Goal: Task Accomplishment & Management: Manage account settings

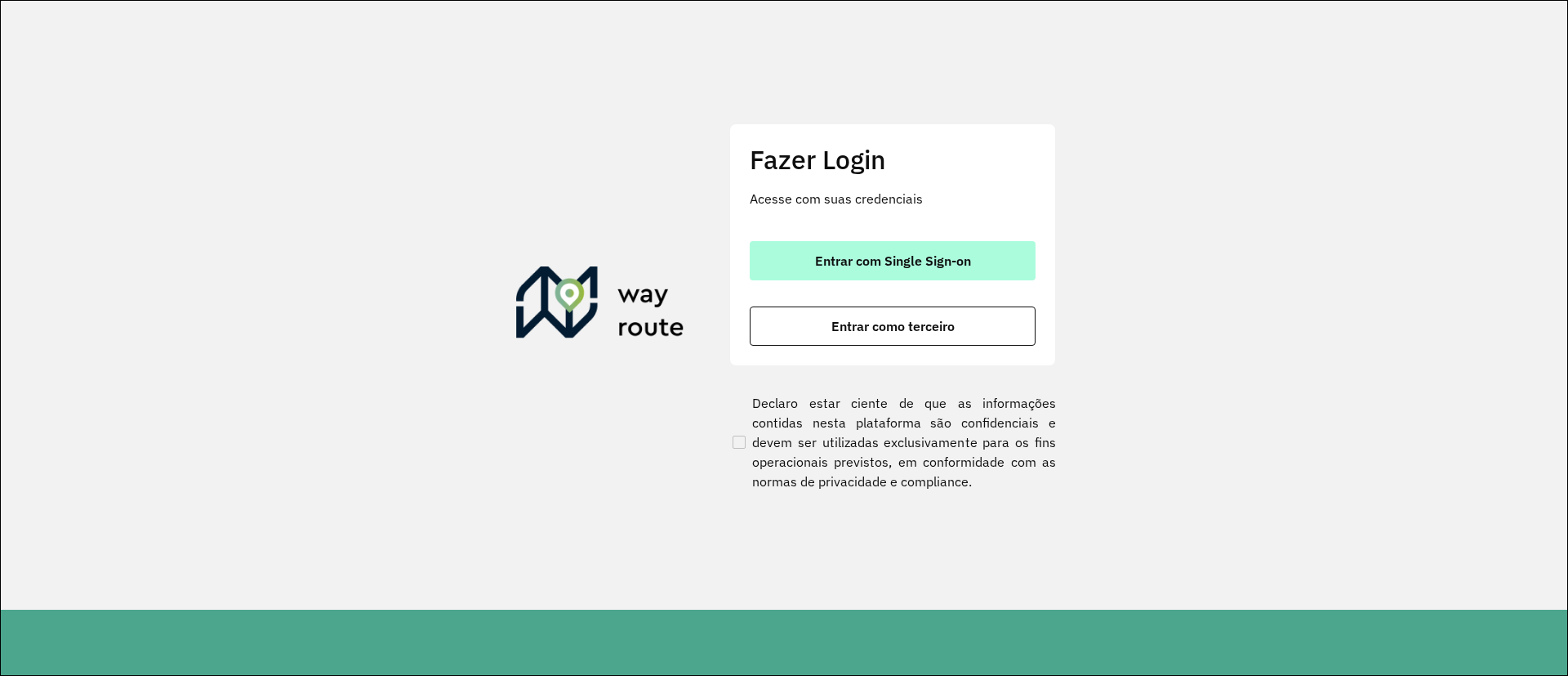
click at [831, 260] on span "Entrar com Single Sign-on" at bounding box center [893, 260] width 156 height 13
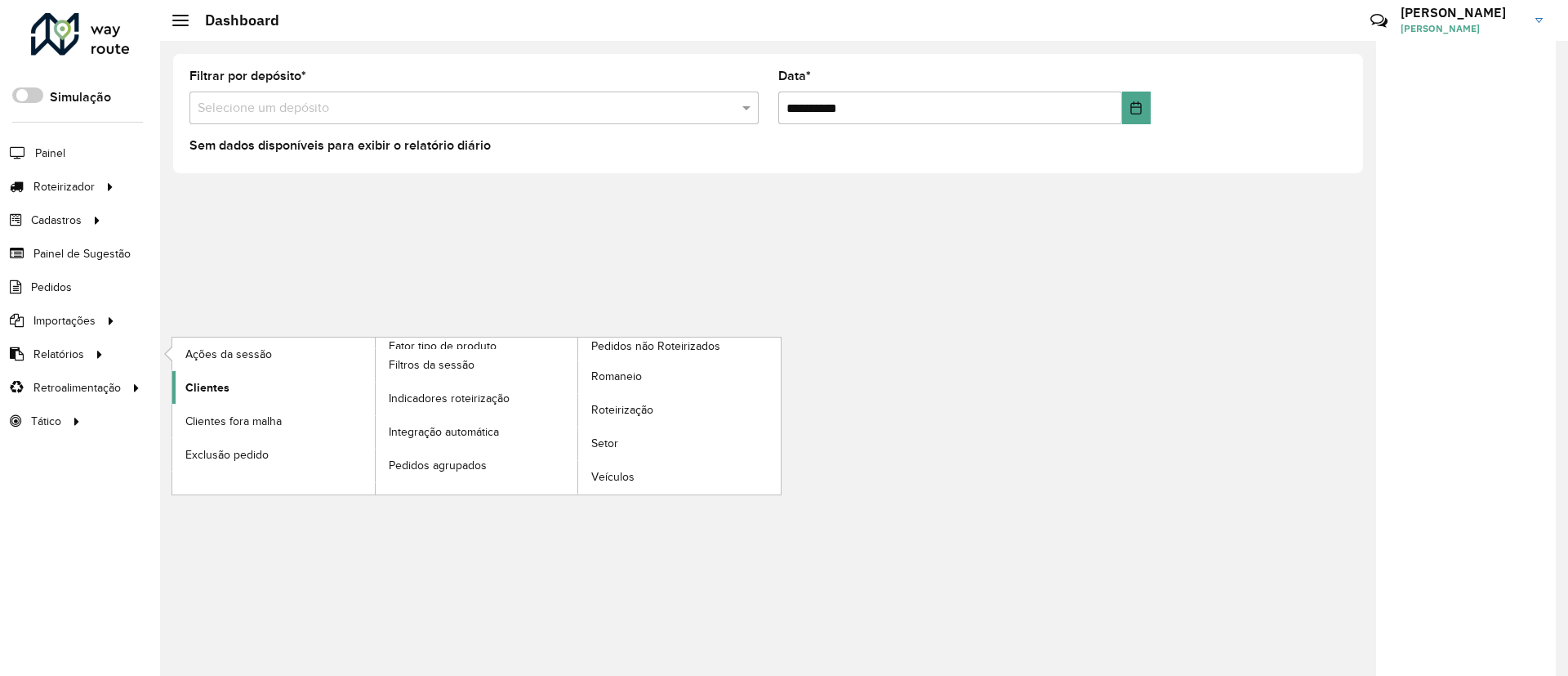
click at [208, 386] on span "Clientes" at bounding box center [207, 387] width 44 height 17
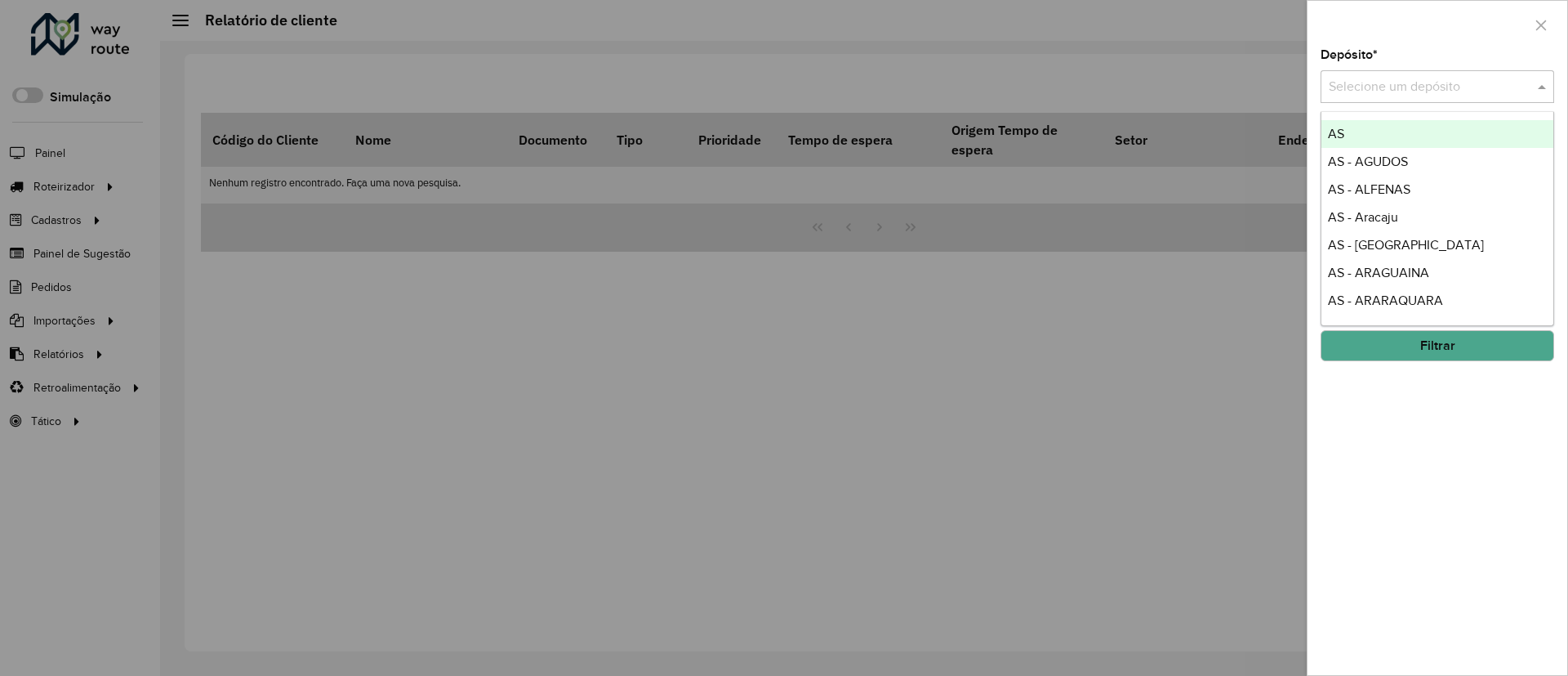
click at [1388, 90] on input "text" at bounding box center [1422, 87] width 185 height 20
type input "****"
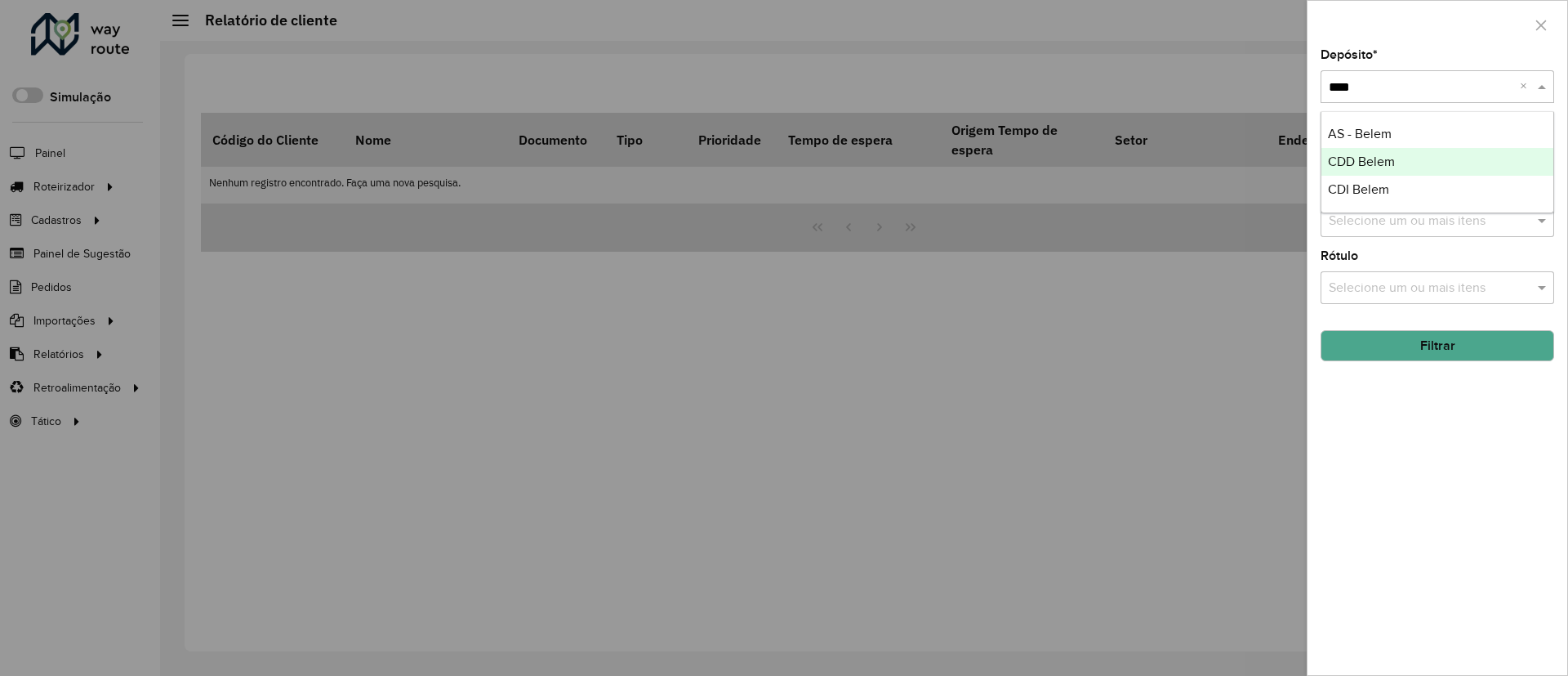
click at [1388, 154] on div "CDD Belem" at bounding box center [1438, 162] width 232 height 28
click at [1388, 343] on button "Filtrar" at bounding box center [1438, 346] width 233 height 31
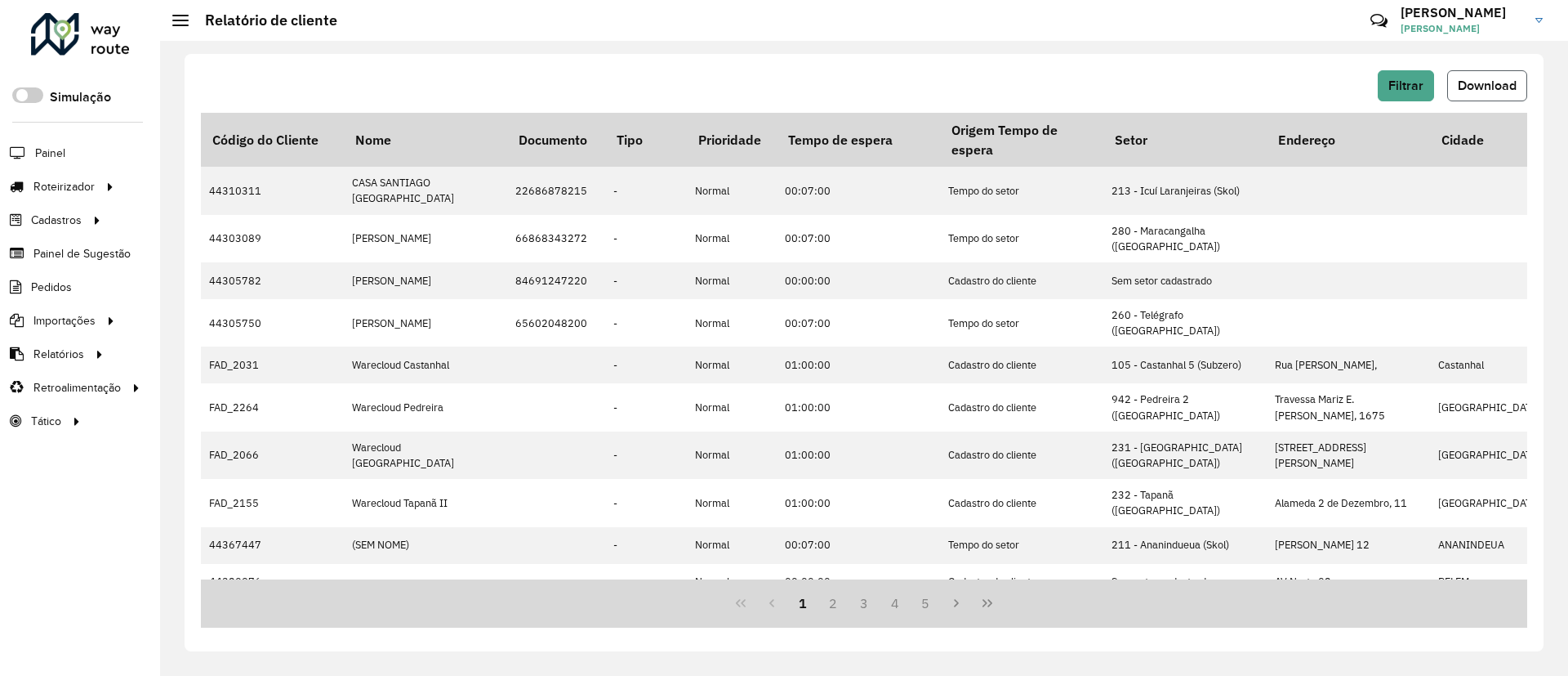
click at [1388, 88] on span "Download" at bounding box center [1488, 84] width 59 height 13
click at [1388, 49] on div "Filtrar Download Código do Cliente Nome Documento Tipo Prioridade Tempo de espe…" at bounding box center [863, 358] width 1408 height 635
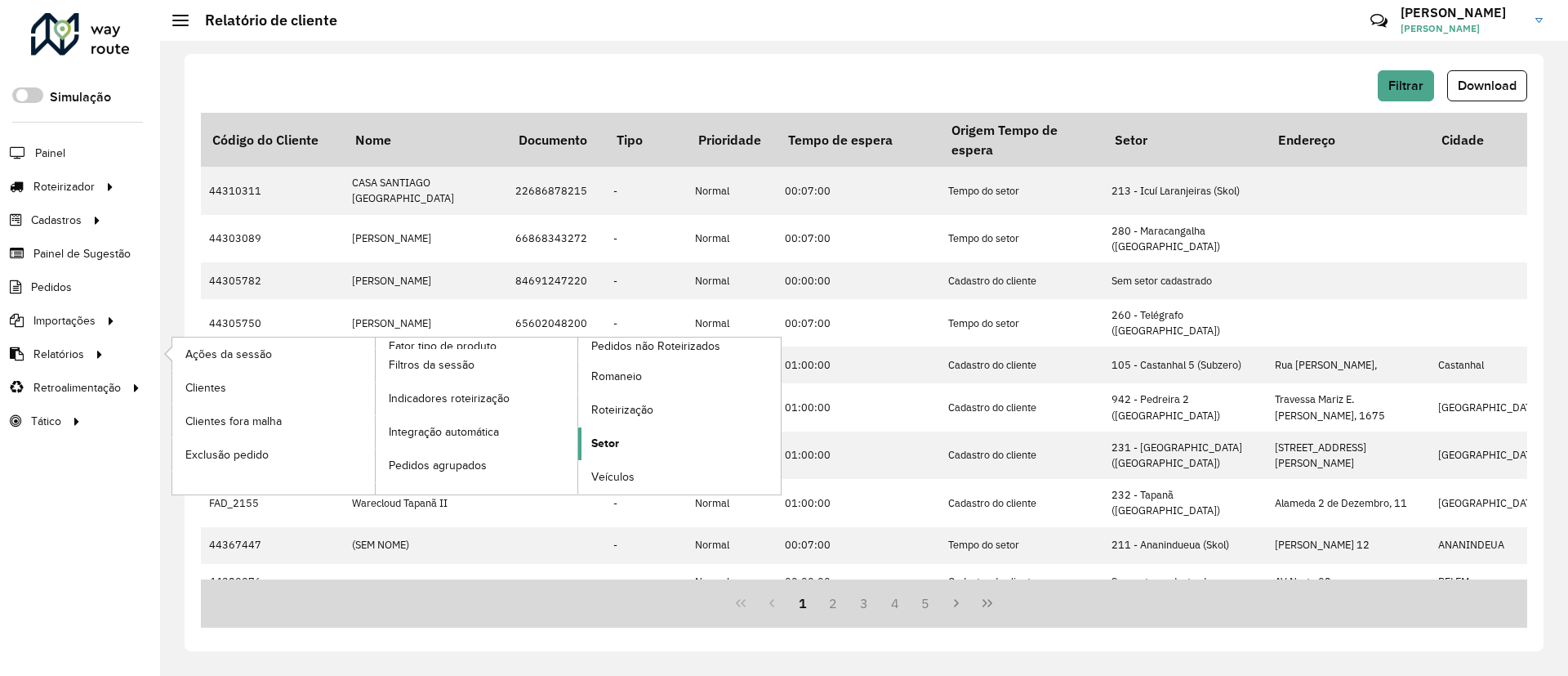
click at [608, 441] on span "Setor" at bounding box center [605, 443] width 28 height 17
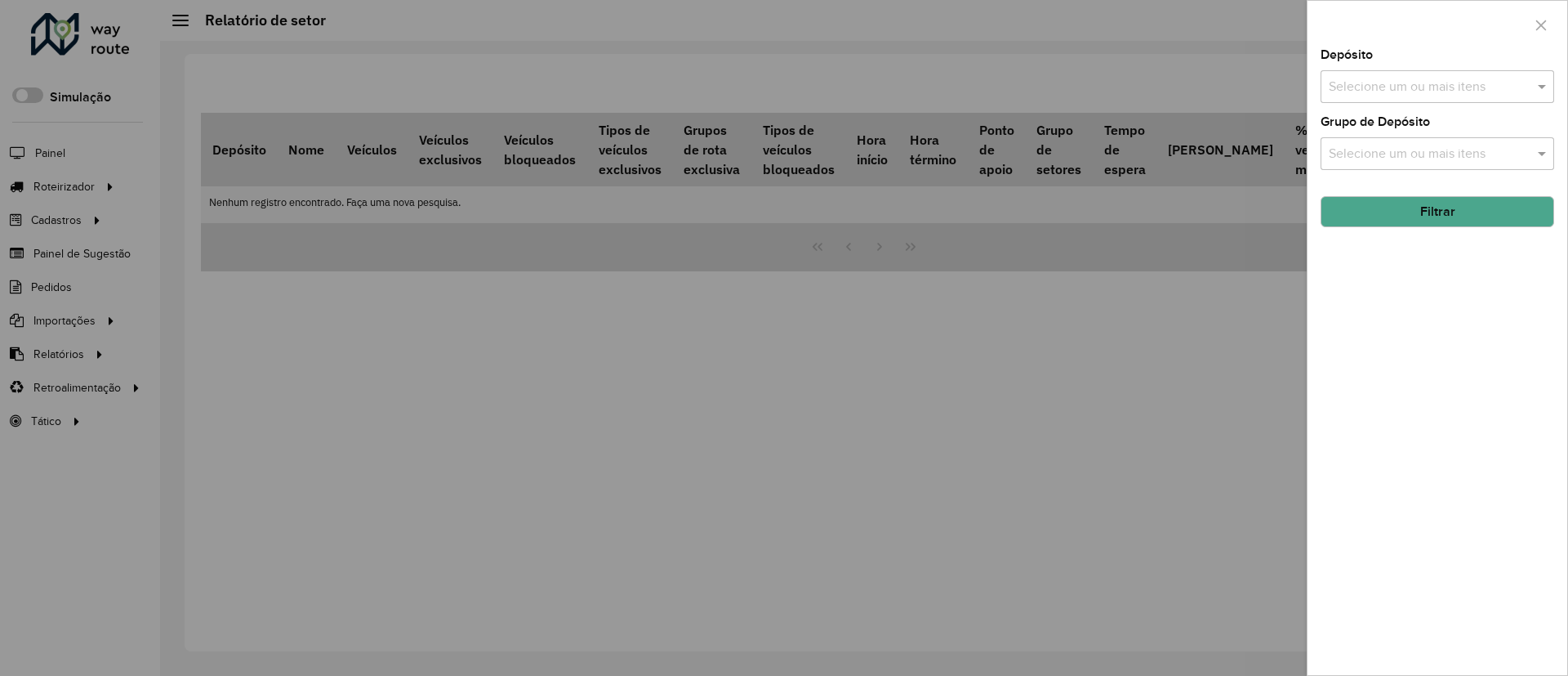
click at [1388, 80] on input "text" at bounding box center [1429, 87] width 209 height 20
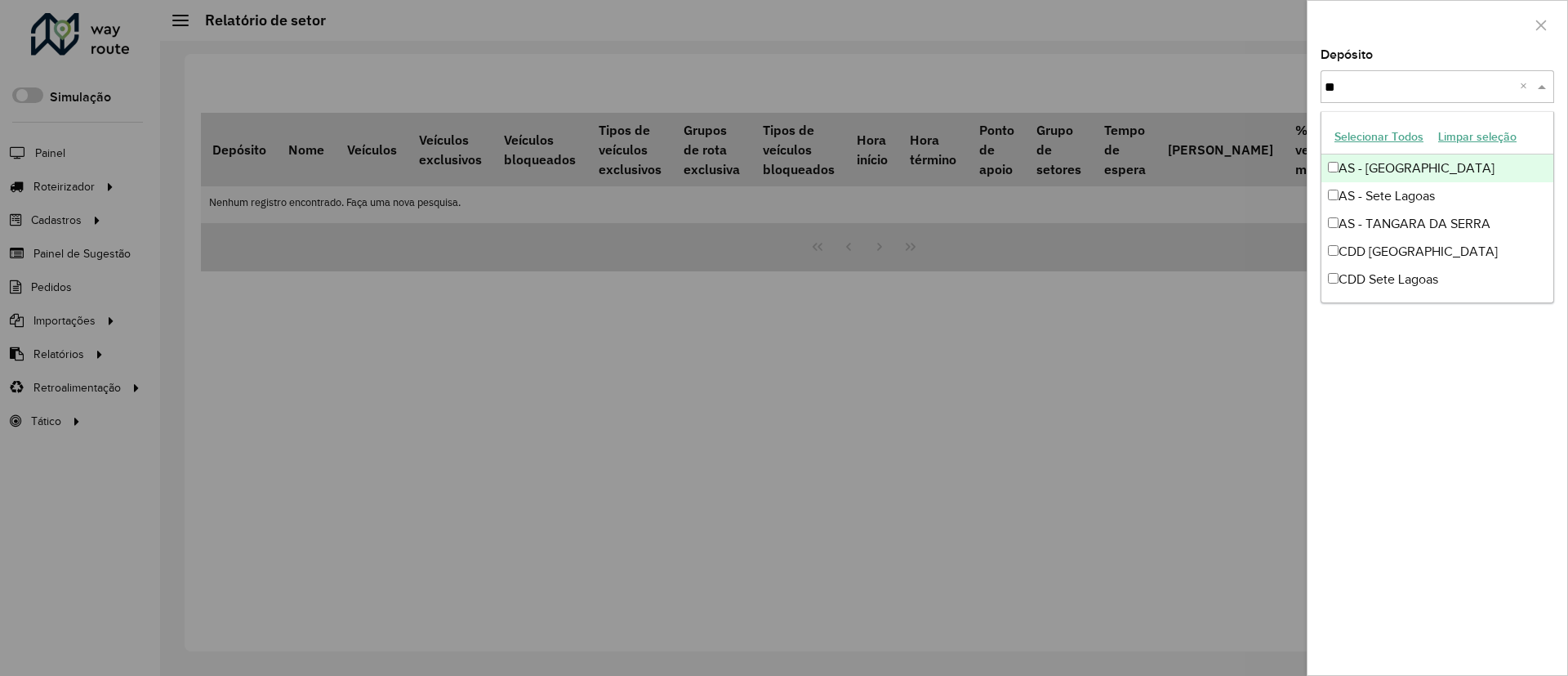
type input "*"
type input "****"
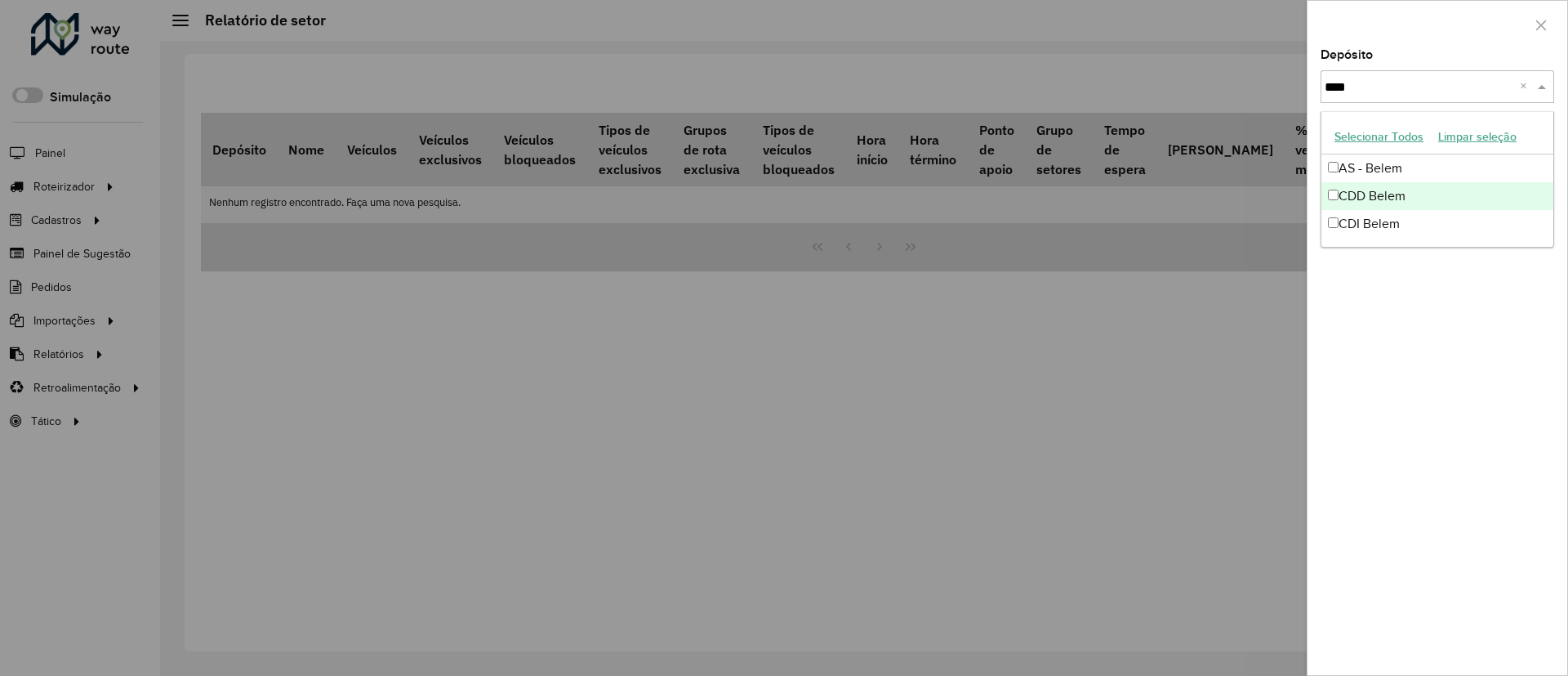
click at [1368, 196] on div "CDD Belem" at bounding box center [1438, 196] width 232 height 28
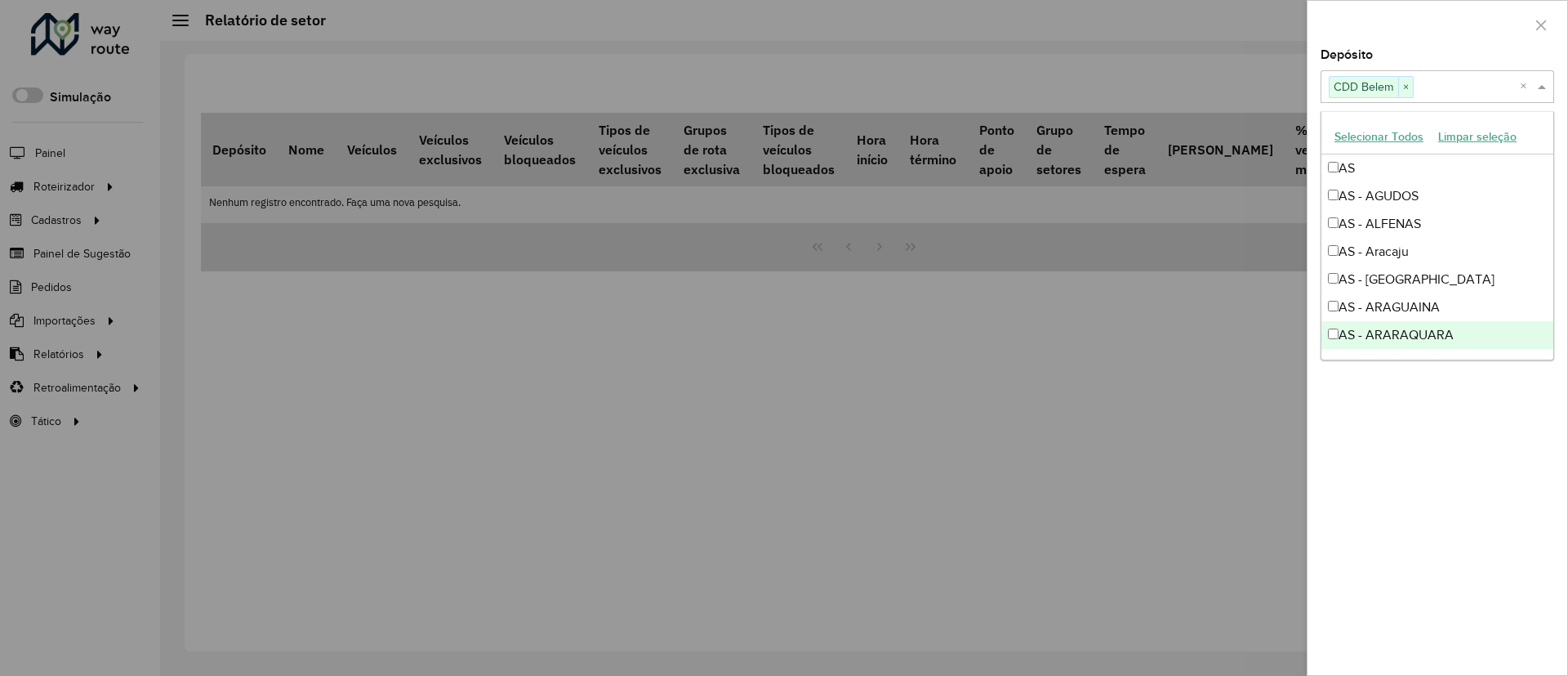
click at [1243, 430] on div at bounding box center [784, 338] width 1568 height 676
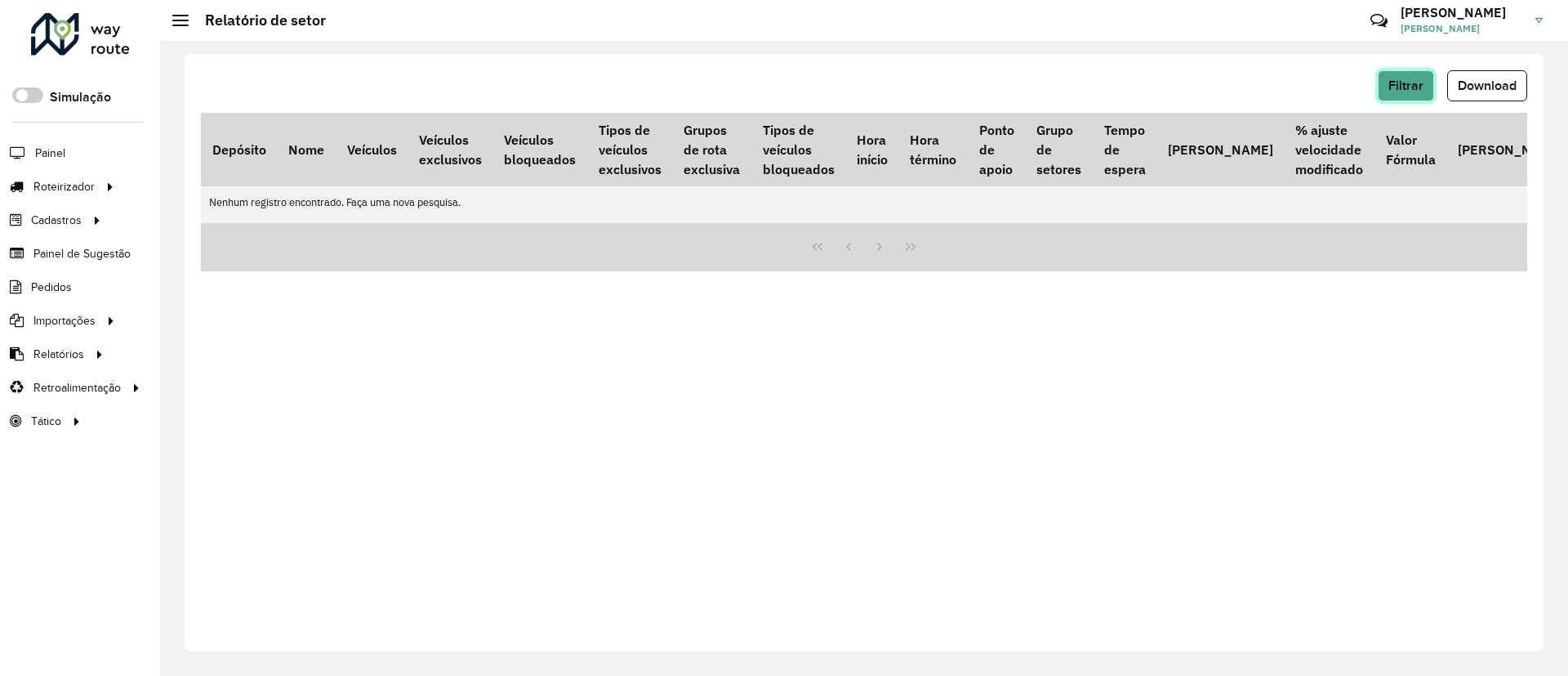
click at [1388, 78] on span "Filtrar" at bounding box center [1406, 84] width 35 height 13
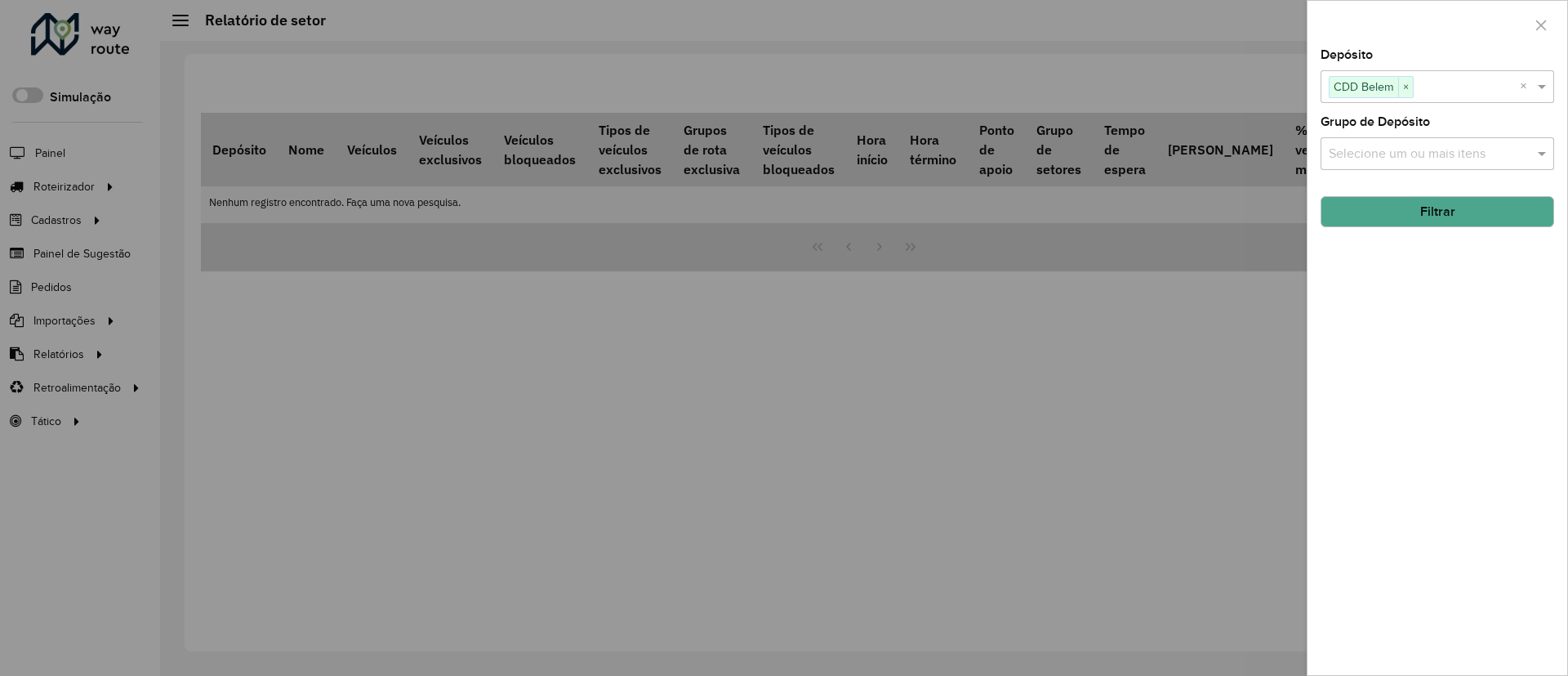
click at [1388, 215] on button "Filtrar" at bounding box center [1438, 211] width 233 height 31
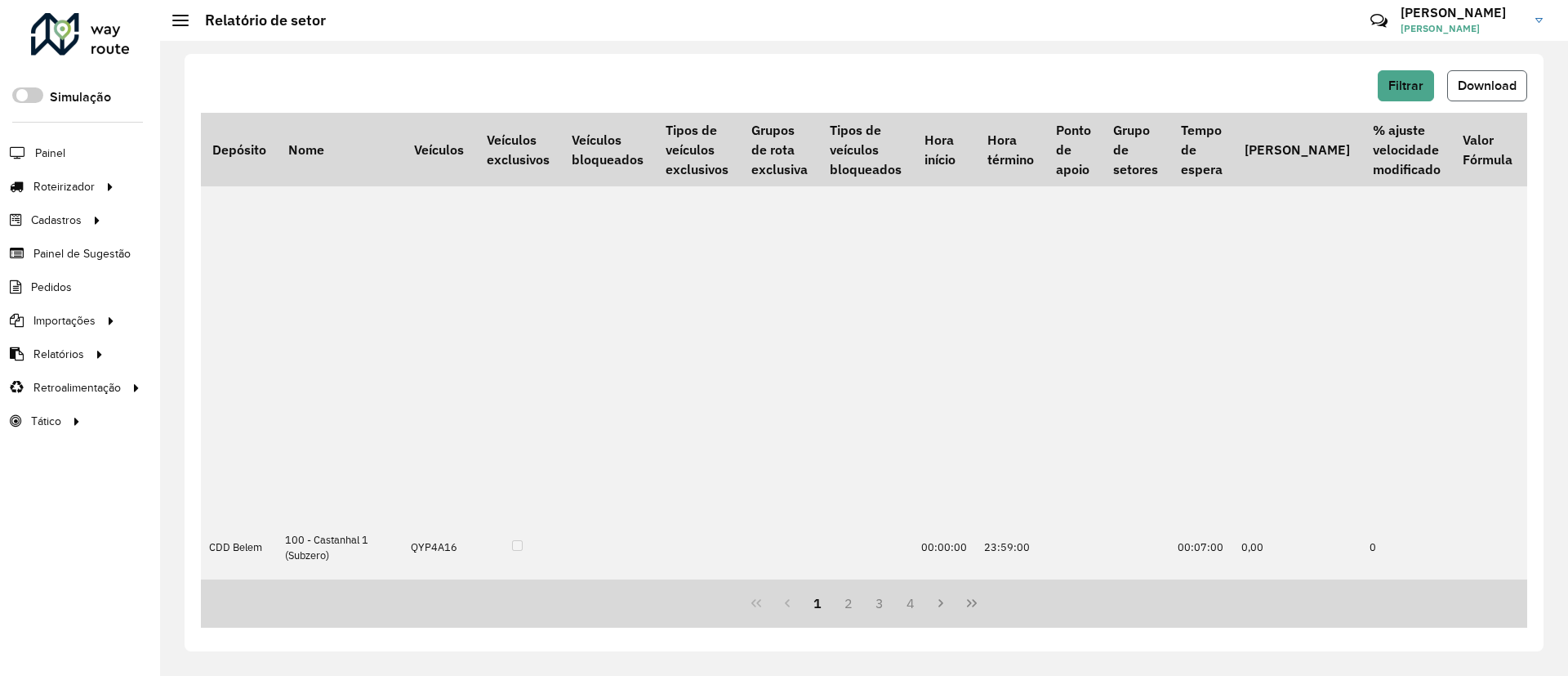
click at [1388, 95] on button "Download" at bounding box center [1487, 85] width 80 height 31
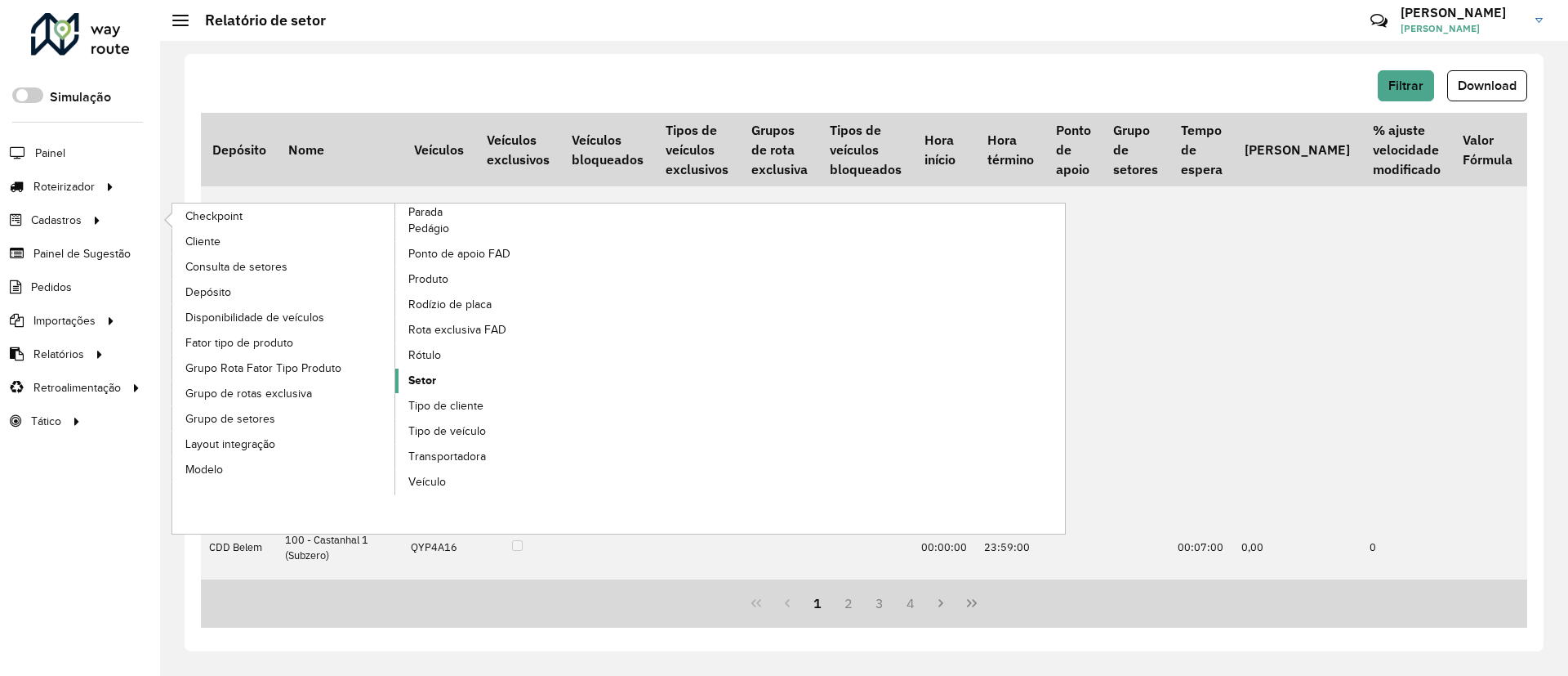
click at [425, 378] on span "Setor" at bounding box center [422, 380] width 28 height 17
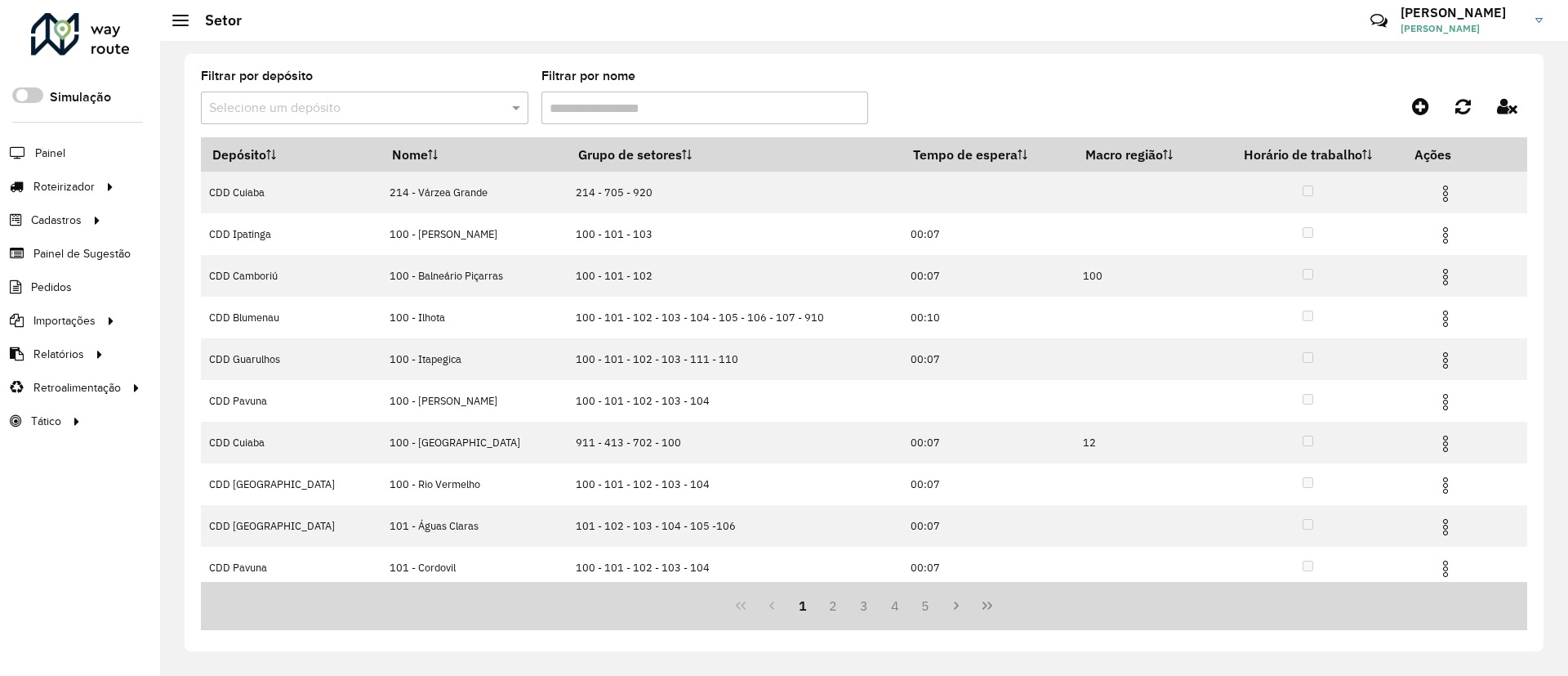
click at [413, 89] on div "Filtrar por depósito Selecione um depósito" at bounding box center [364, 97] width 328 height 54
click at [411, 101] on input "text" at bounding box center [348, 109] width 278 height 20
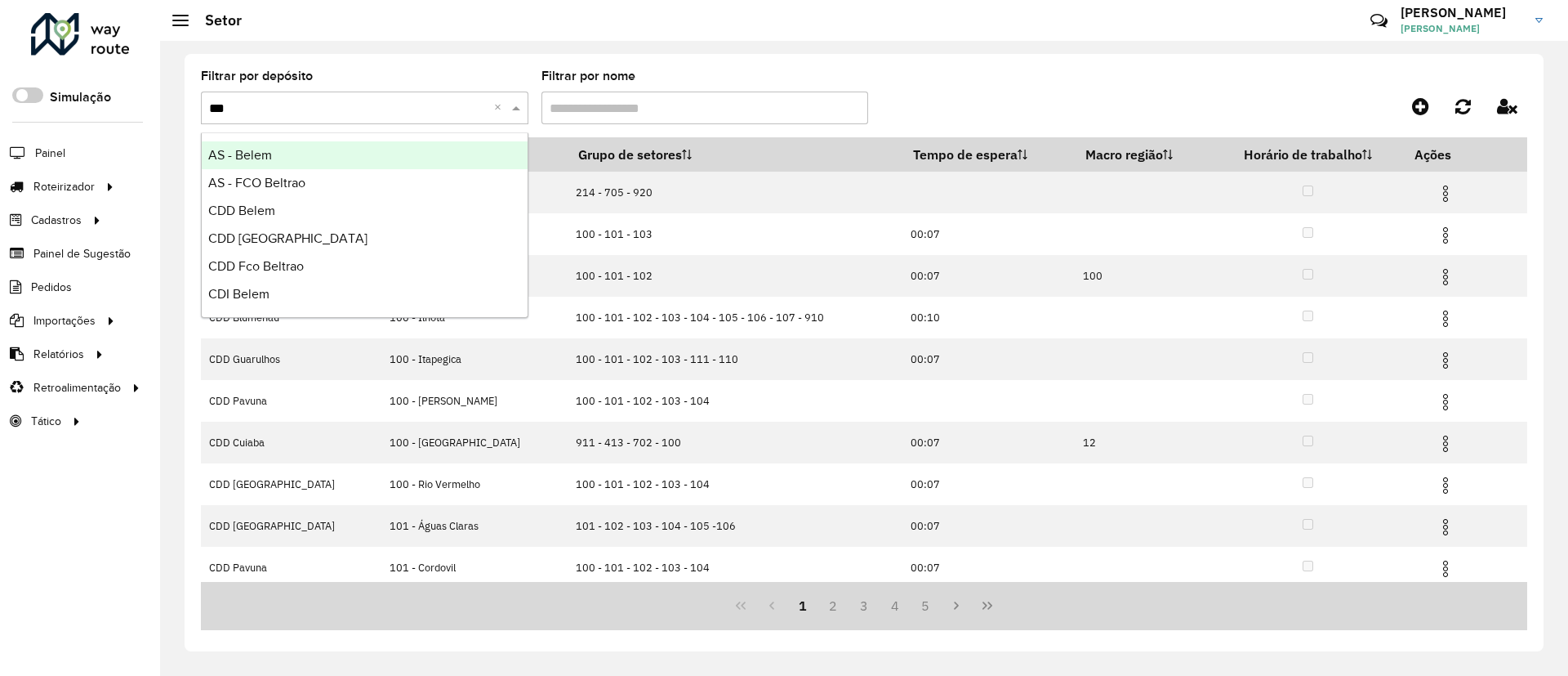
type input "****"
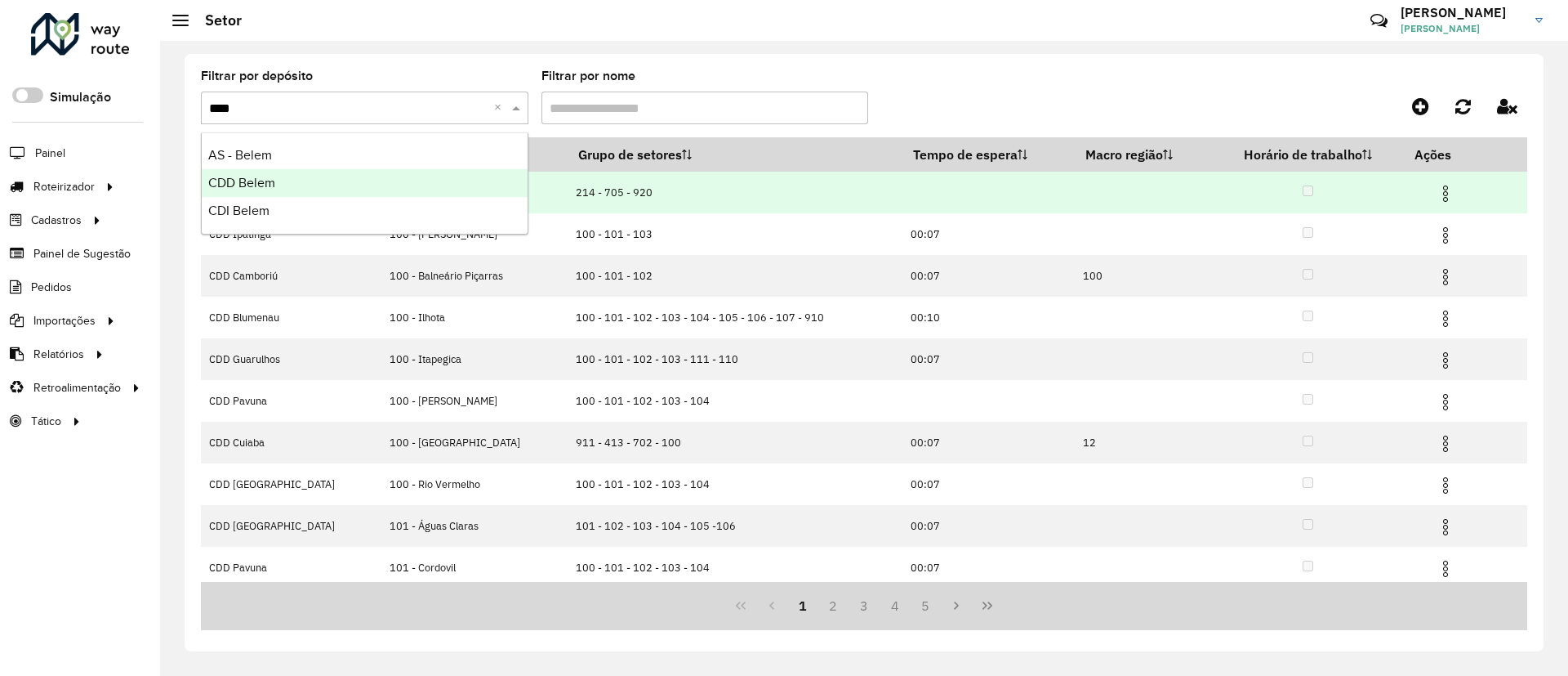
click at [338, 175] on div "CDD Belem" at bounding box center [364, 182] width 326 height 28
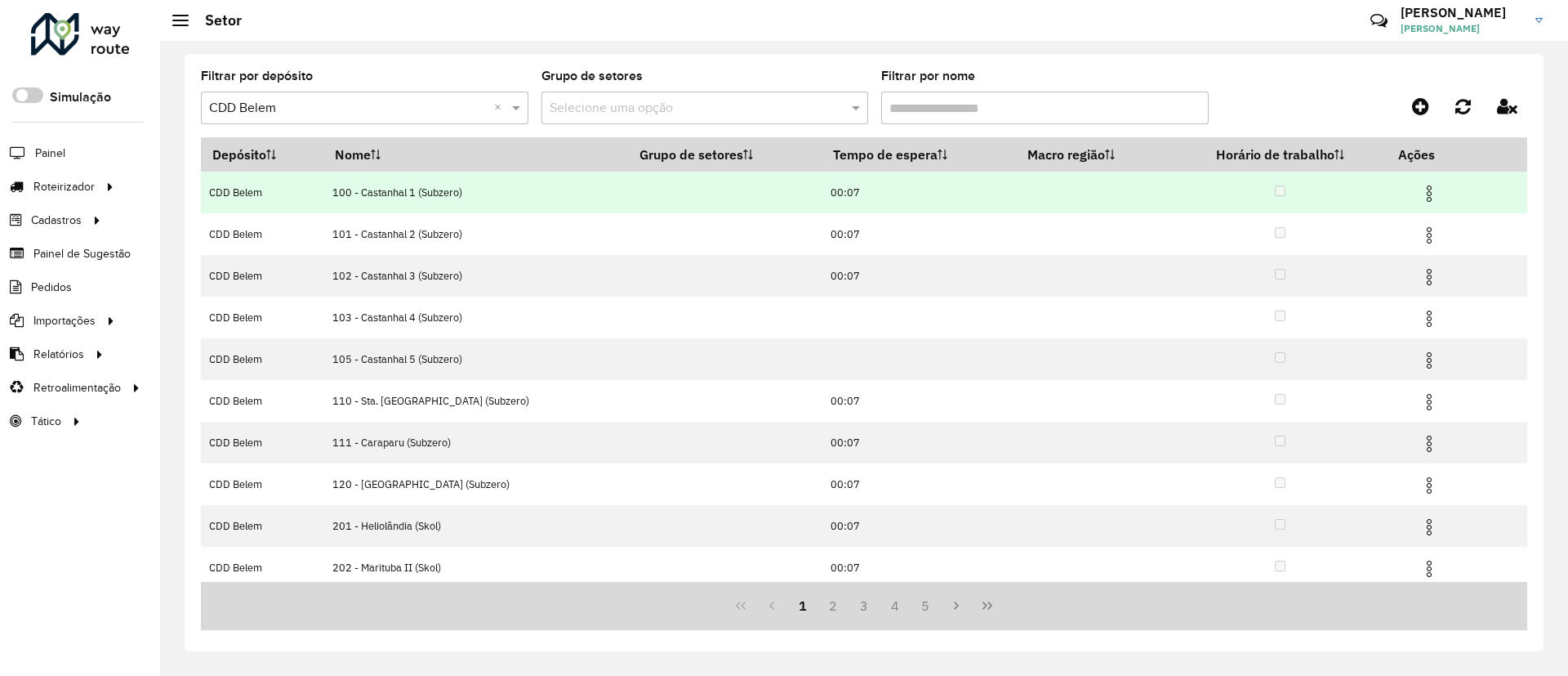
click at [1388, 196] on img at bounding box center [1430, 194] width 20 height 20
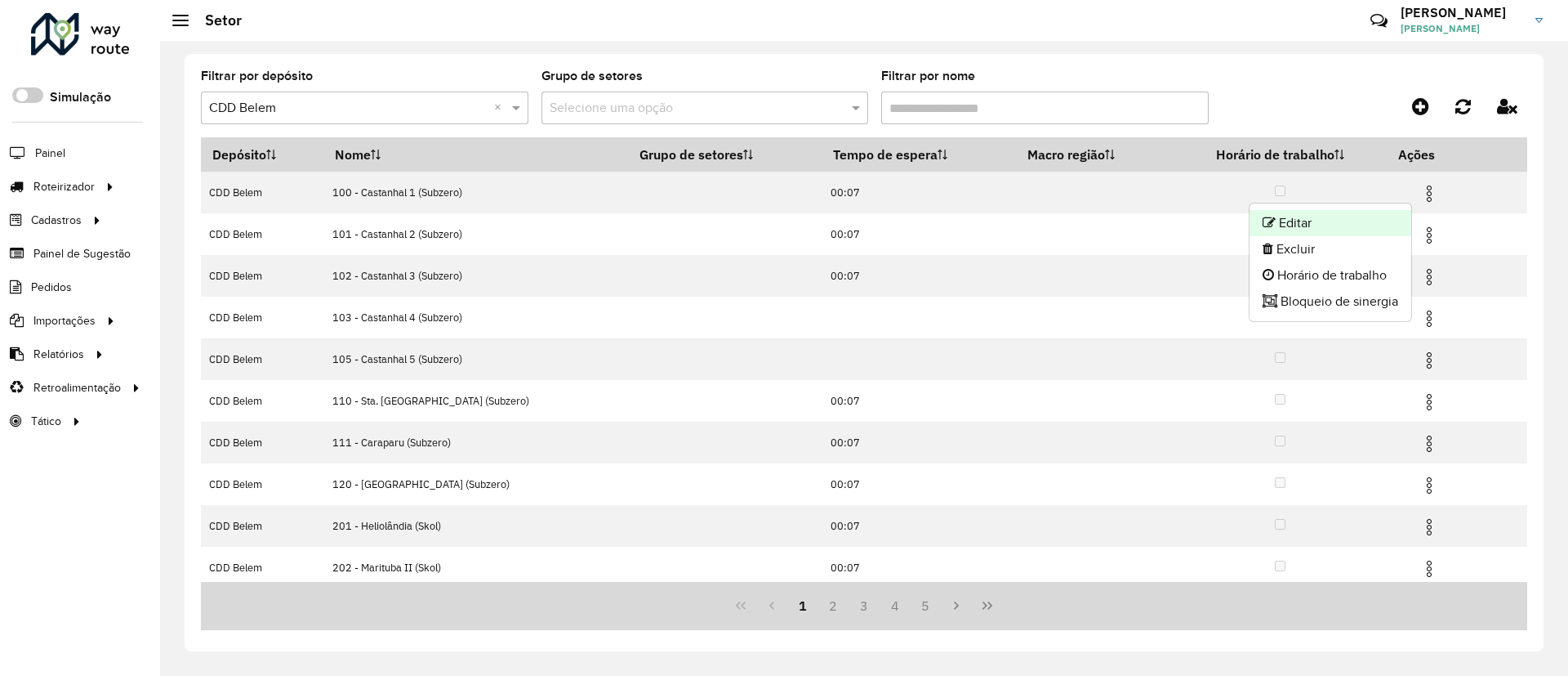
click at [1360, 220] on li "Editar" at bounding box center [1330, 223] width 162 height 26
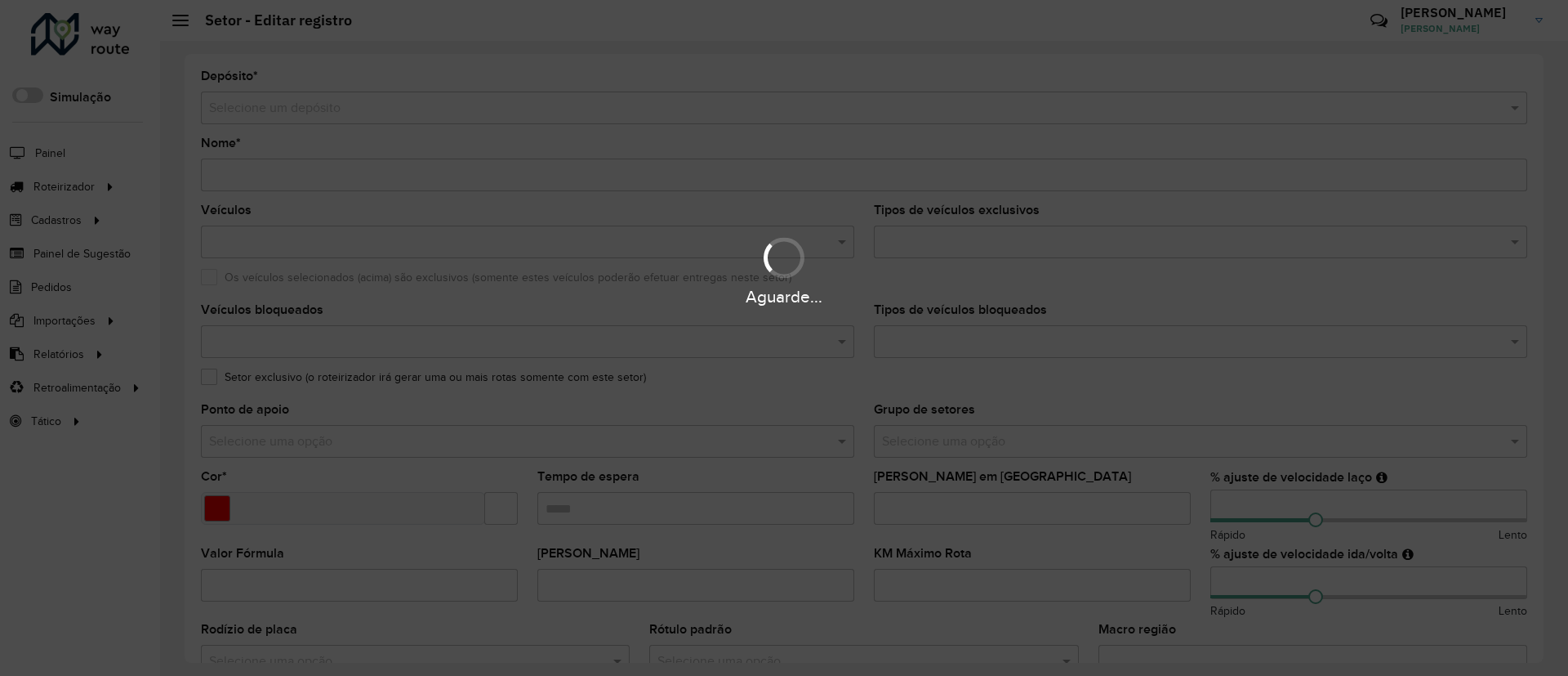
type input "**********"
type input "*******"
type input "*****"
type input "*"
type input "**"
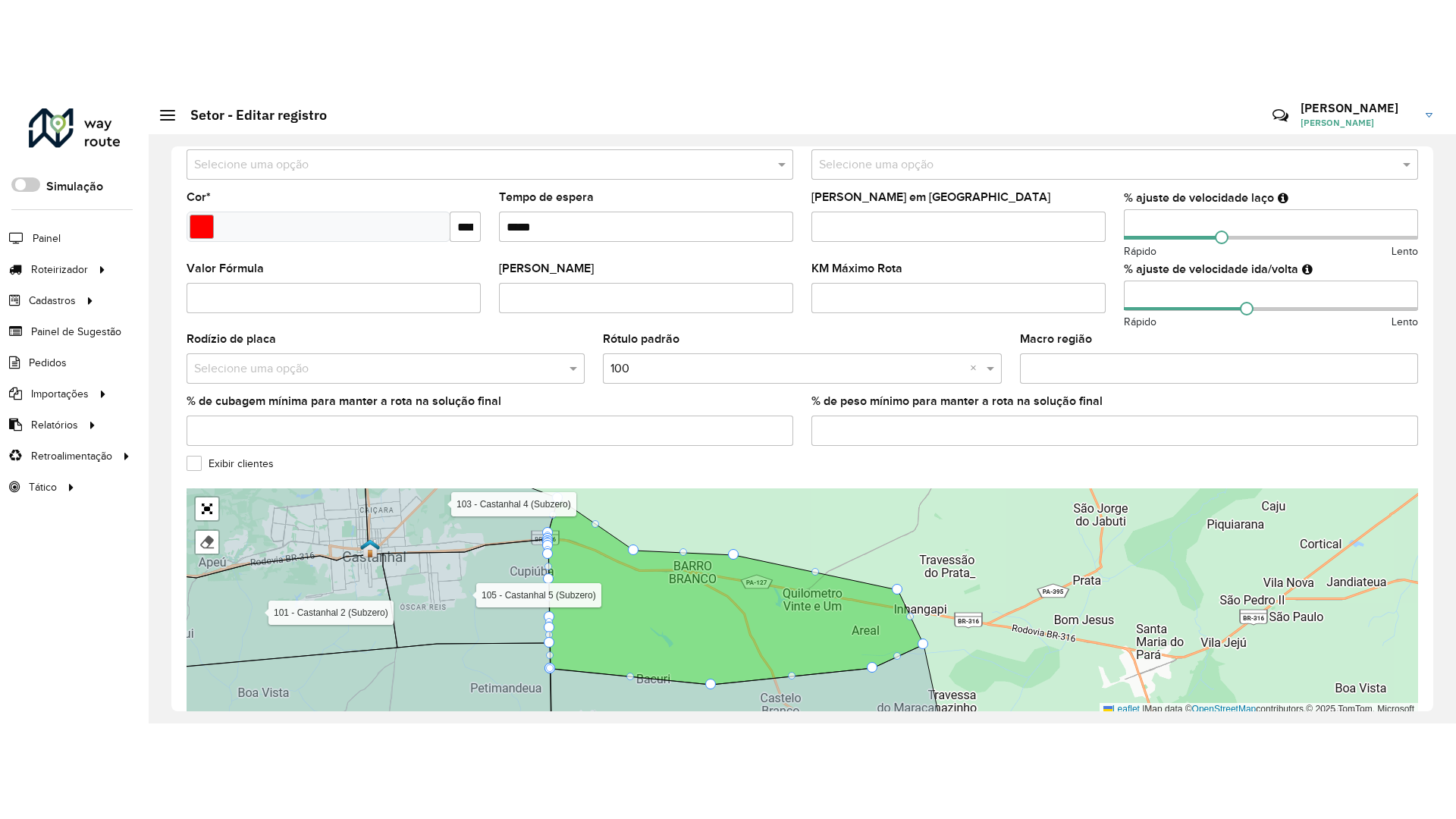
scroll to position [346, 0]
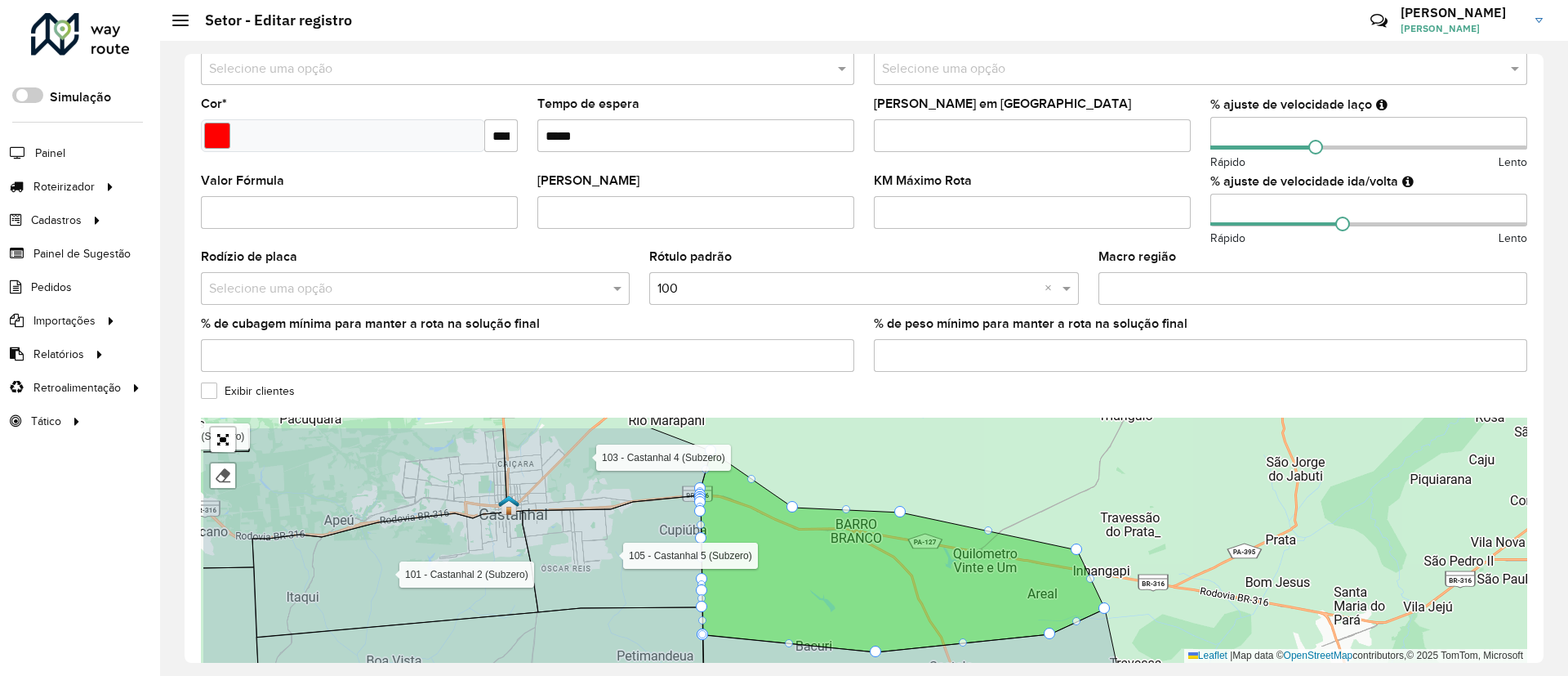
drag, startPoint x: 1170, startPoint y: 517, endPoint x: 1318, endPoint y: 548, distance: 151.2
click at [1318, 548] on div "101 - Castanhal 2 (Subzero) 102 - Castanhal 3 (Subzero) 103 - Castanhal 4 (Subz…" at bounding box center [864, 540] width 1327 height 245
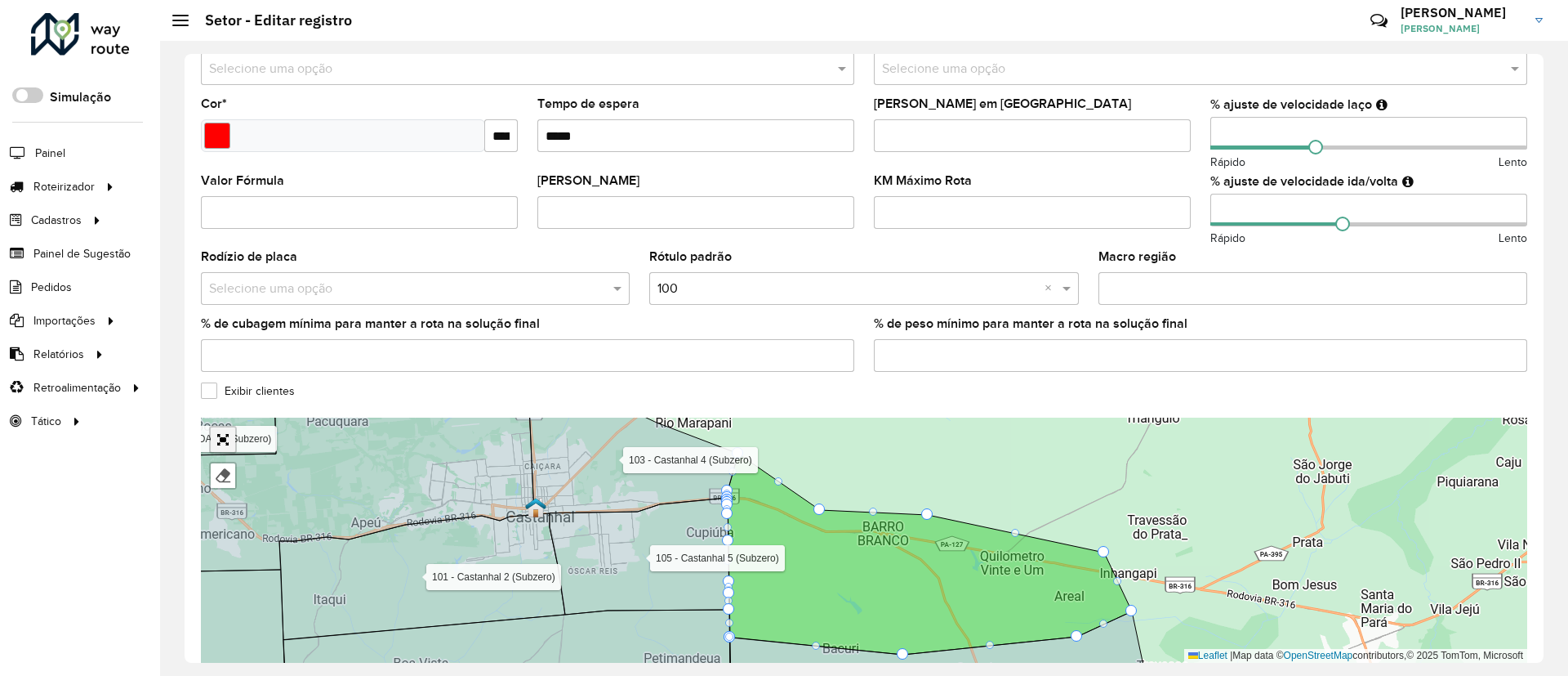
click at [226, 436] on link "Abrir mapa em tela cheia" at bounding box center [223, 439] width 24 height 24
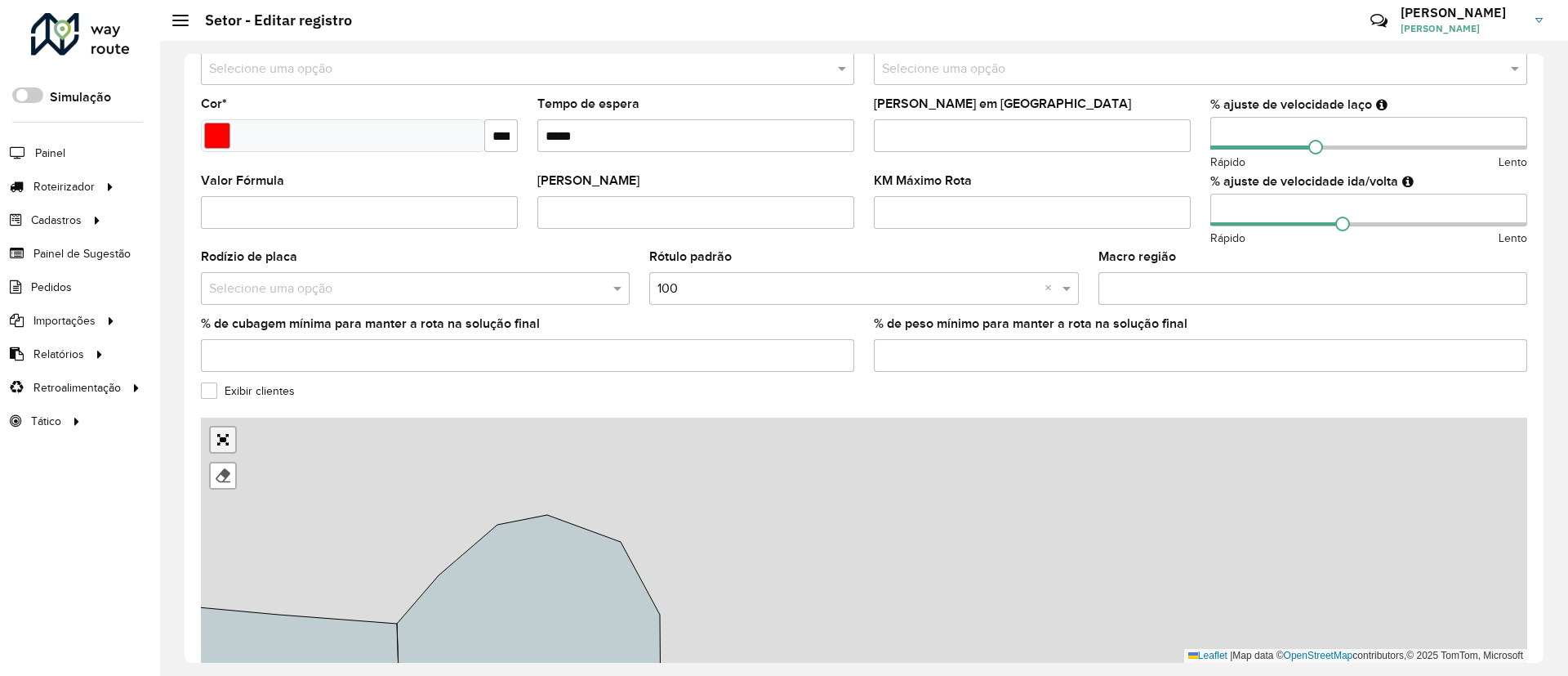
scroll to position [0, 0]
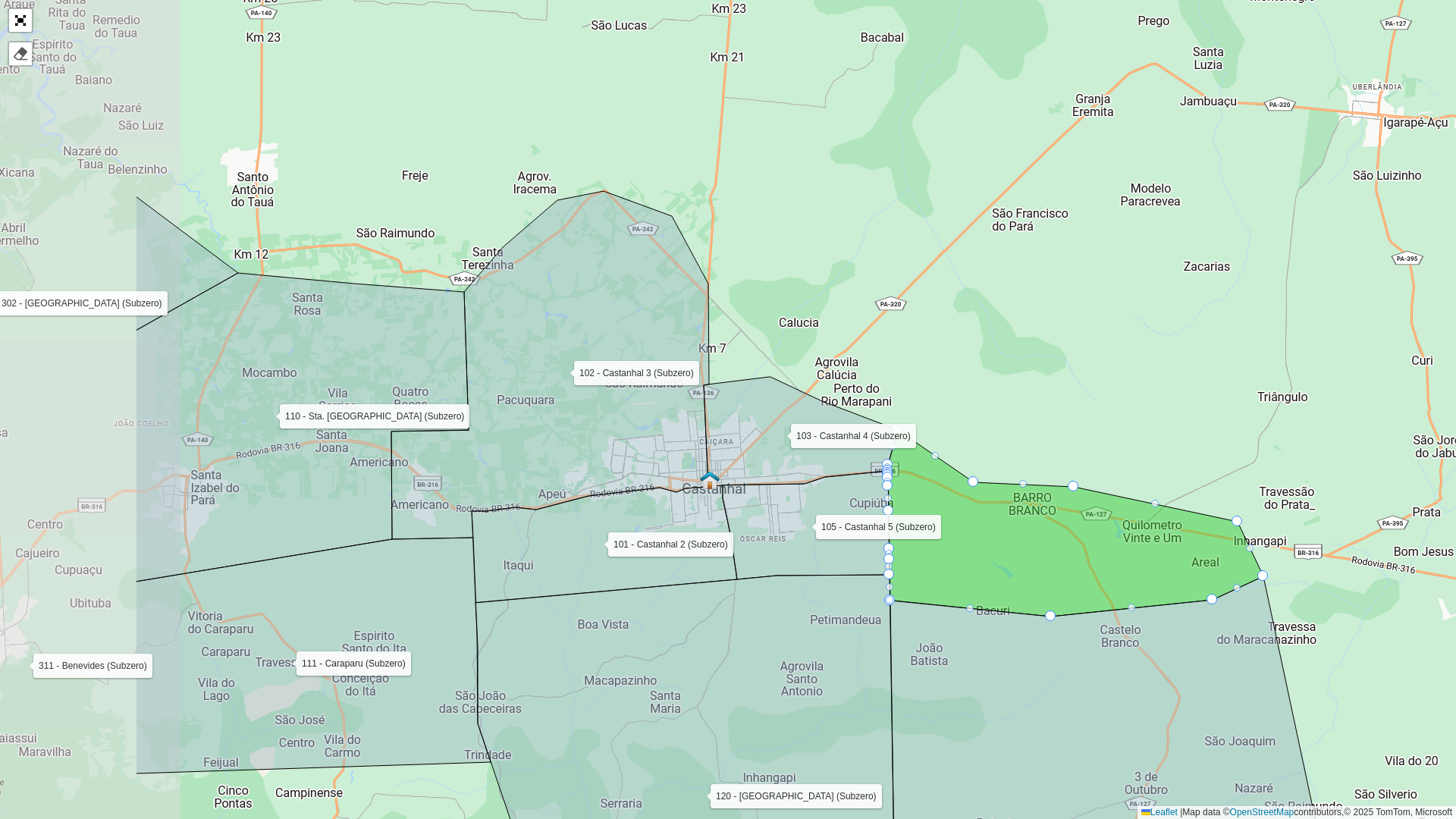
drag, startPoint x: 565, startPoint y: 620, endPoint x: 720, endPoint y: 655, distance: 158.9
click at [720, 557] on icon at bounding box center [686, 788] width 421 height 427
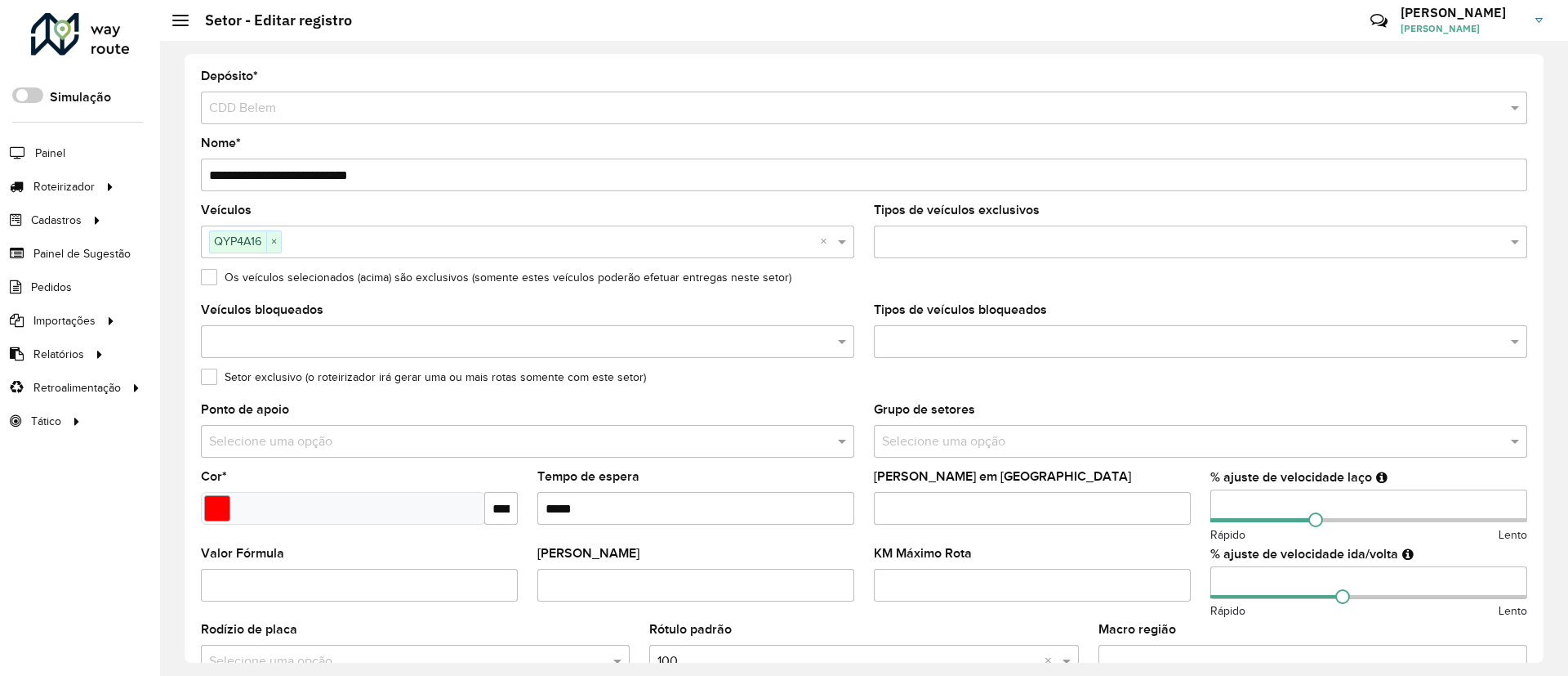
click at [867, 283] on div "Os veículos selecionados (acima) são exclusivos (somente estes veículos poderão…" at bounding box center [864, 281] width 1327 height 20
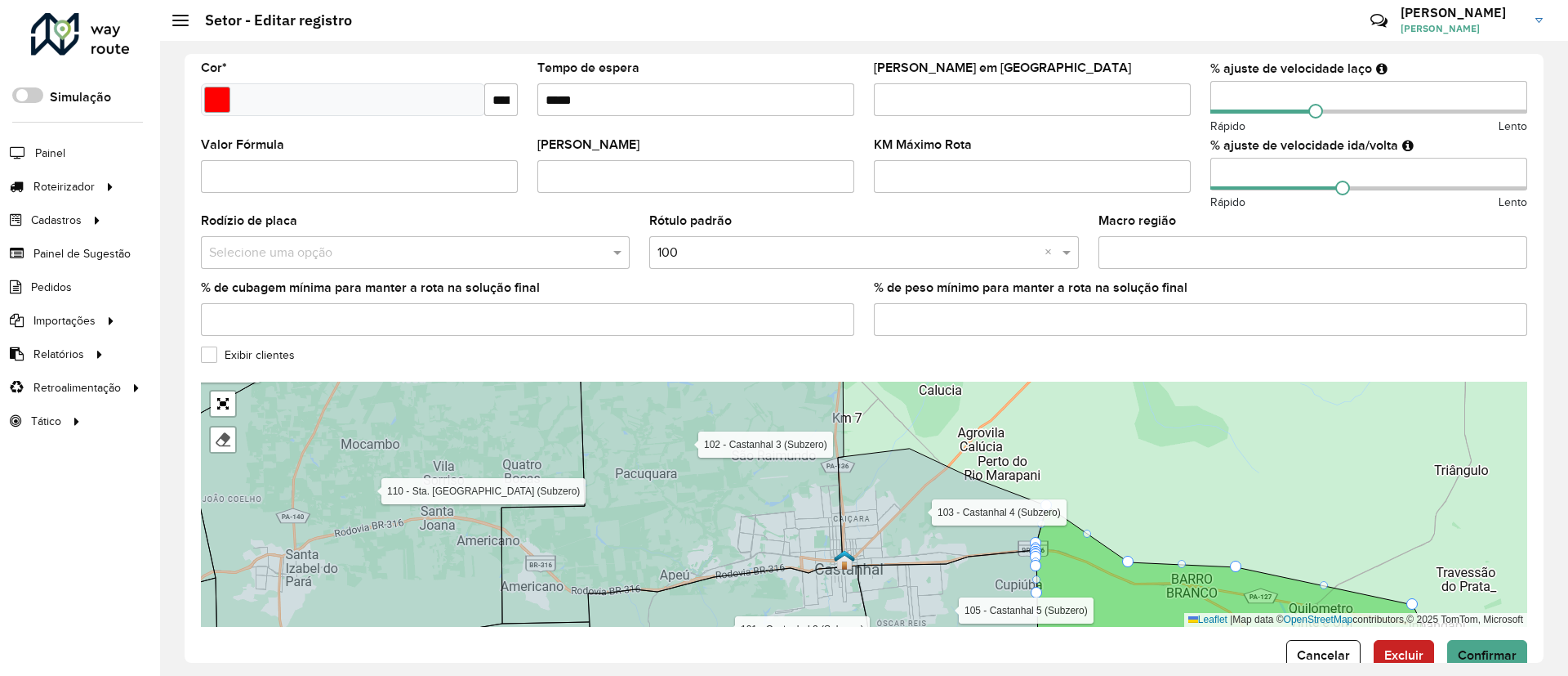
scroll to position [446, 0]
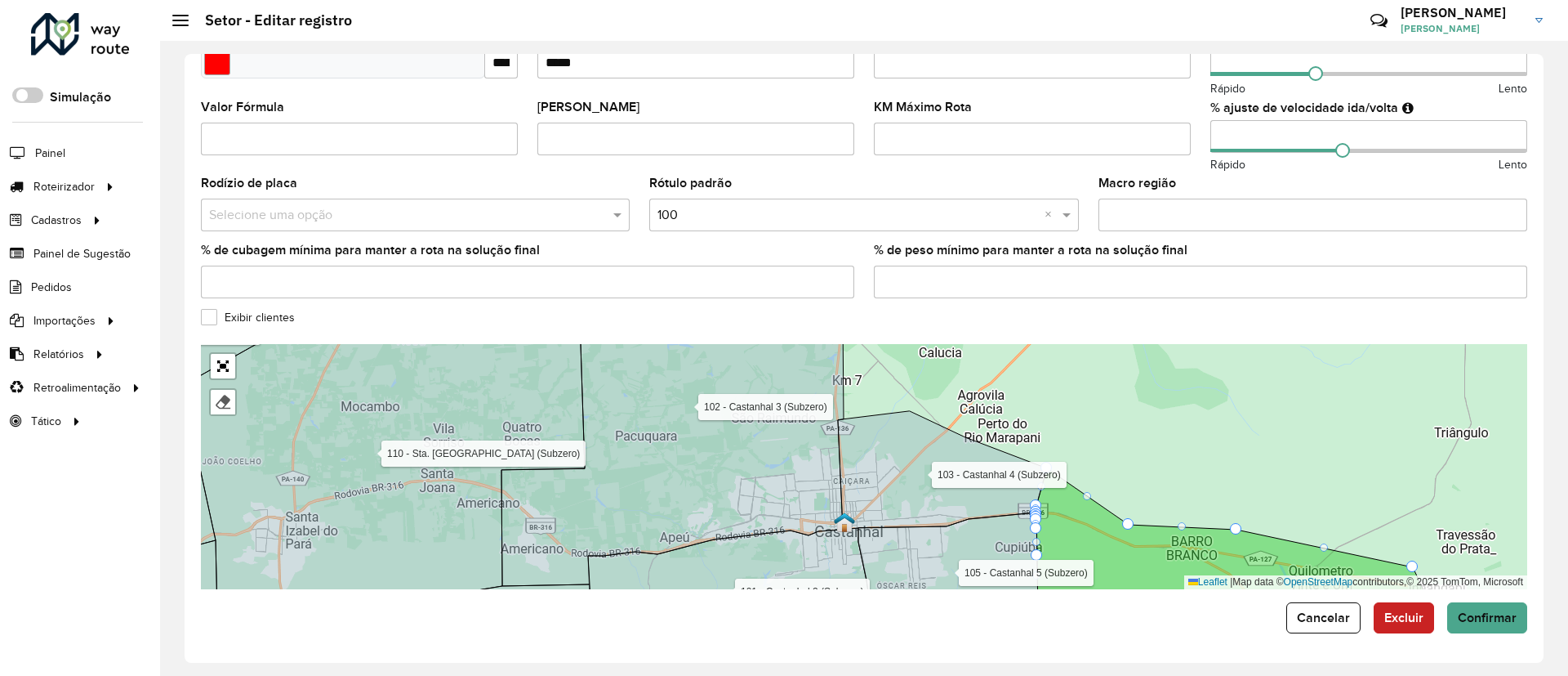
click at [109, 39] on div at bounding box center [81, 34] width 99 height 42
